Goal: Task Accomplishment & Management: Use online tool/utility

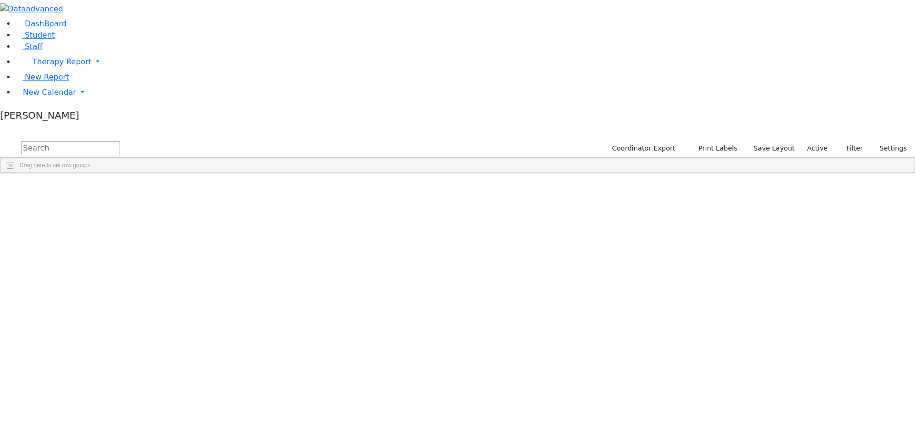
scroll to position [1335, 0]
click at [122, 389] on div "Friedrich" at bounding box center [92, 395] width 60 height 13
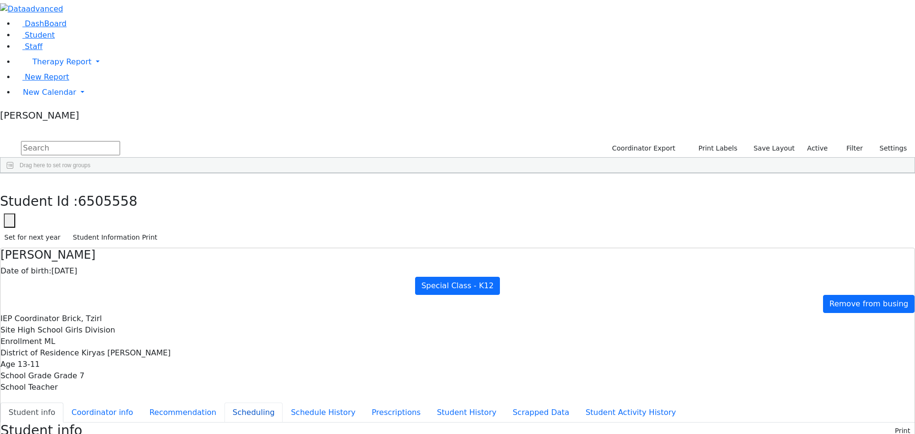
click at [226, 403] on button "Scheduling" at bounding box center [254, 413] width 58 height 20
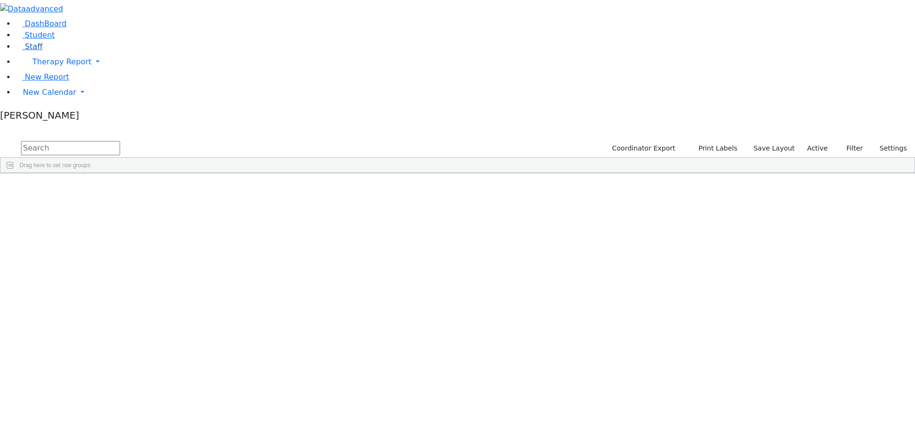
click at [38, 51] on link "Staff" at bounding box center [28, 46] width 27 height 9
click at [88, 72] on link "Therapy Report" at bounding box center [465, 61] width 900 height 19
click at [74, 102] on link "New Calendar" at bounding box center [465, 92] width 900 height 19
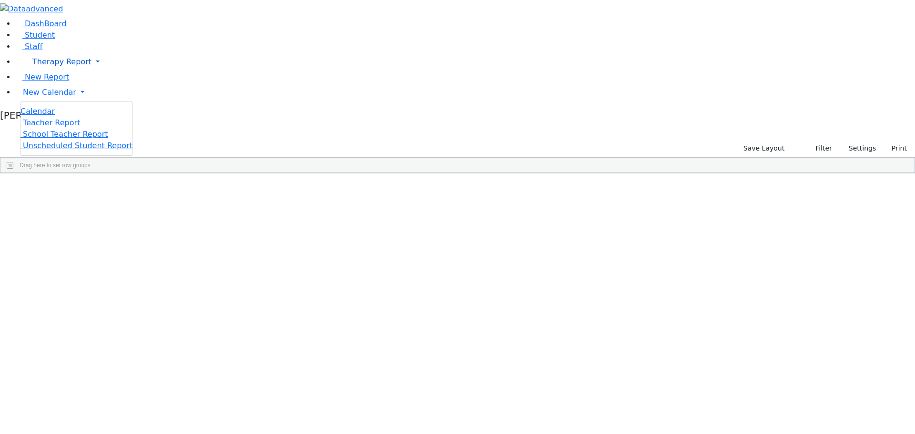
click at [56, 66] on span "Therapy Report" at bounding box center [61, 61] width 59 height 9
click at [110, 364] on div "Renzoni" at bounding box center [82, 370] width 56 height 13
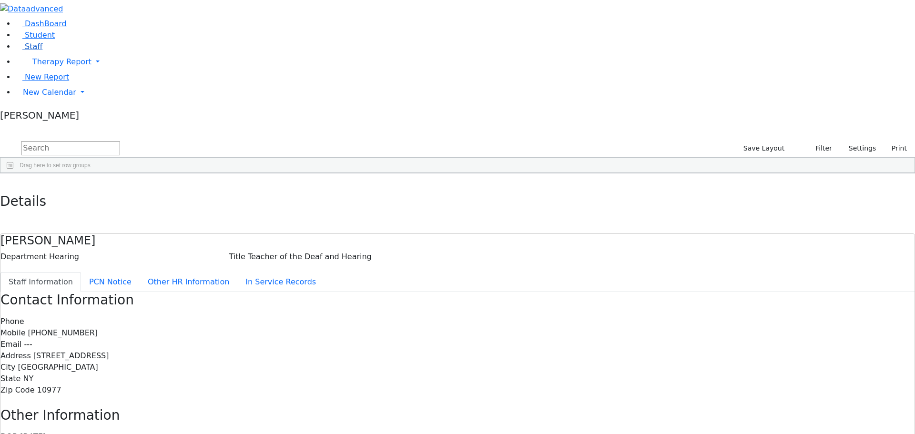
click at [42, 51] on link "Staff" at bounding box center [28, 46] width 27 height 9
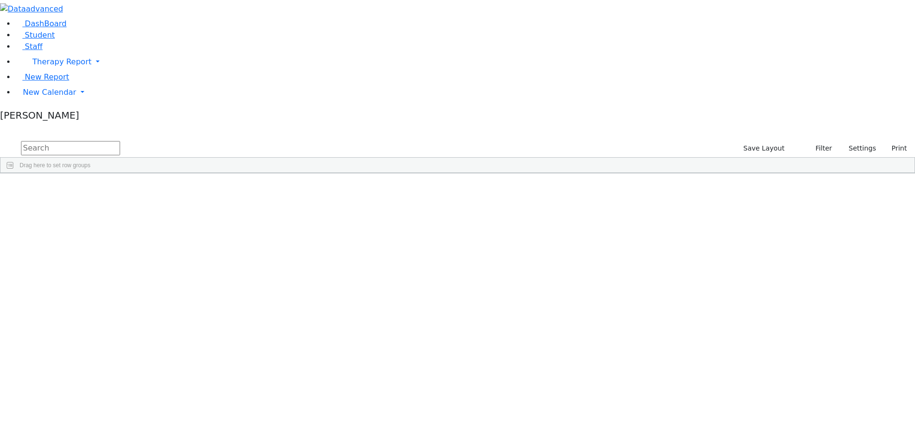
click at [42, 51] on link "Staff" at bounding box center [28, 46] width 27 height 9
click at [60, 66] on span "Therapy Report" at bounding box center [61, 61] width 59 height 9
click at [59, 98] on span "Calendar" at bounding box center [47, 93] width 34 height 9
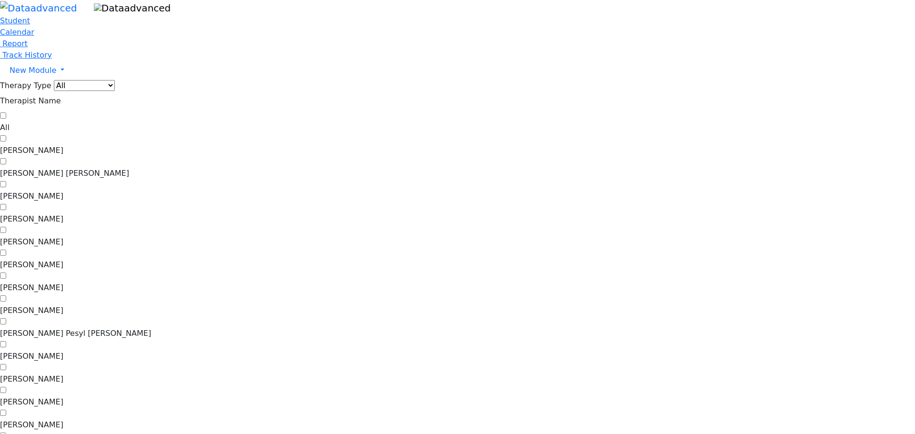
scroll to position [763, 0]
checkbox input "true"
